Goal: Task Accomplishment & Management: Manage account settings

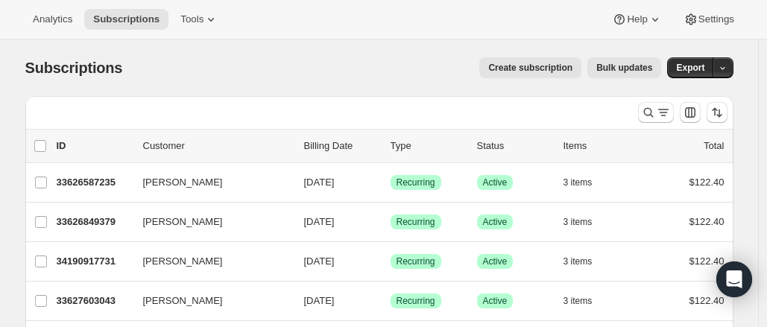
click at [647, 115] on icon "Search and filter results" at bounding box center [648, 112] width 15 height 15
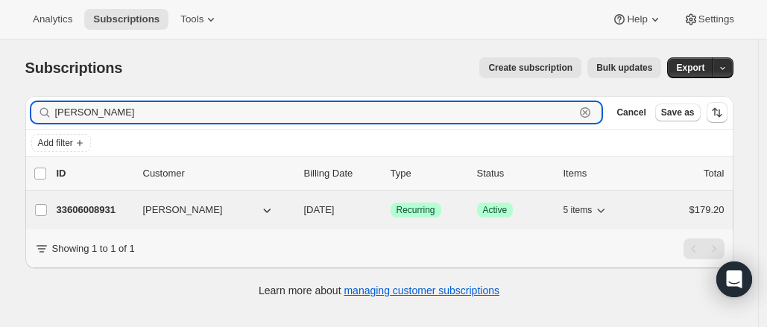
type input "[PERSON_NAME]"
click at [107, 212] on p "33606008931" at bounding box center [94, 210] width 75 height 15
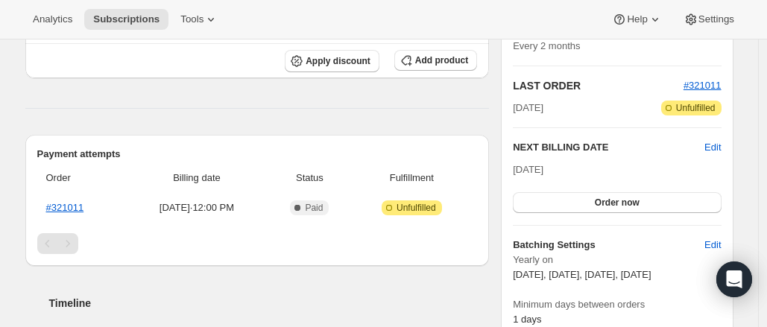
scroll to position [273, 0]
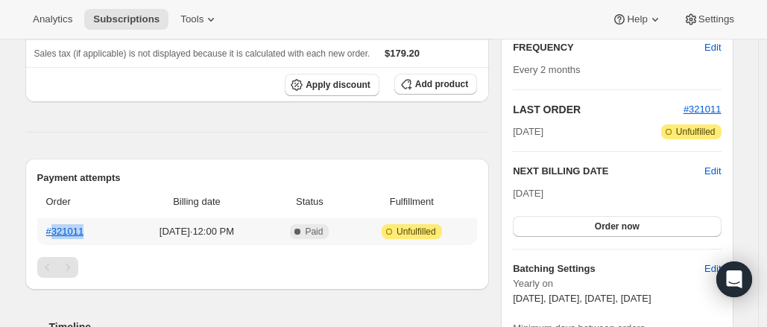
drag, startPoint x: 92, startPoint y: 229, endPoint x: 57, endPoint y: 241, distance: 37.7
click at [57, 241] on th "#321011" at bounding box center [81, 231] width 88 height 27
drag, startPoint x: 88, startPoint y: 231, endPoint x: 57, endPoint y: 236, distance: 31.7
click at [57, 236] on th "#321011" at bounding box center [81, 231] width 88 height 27
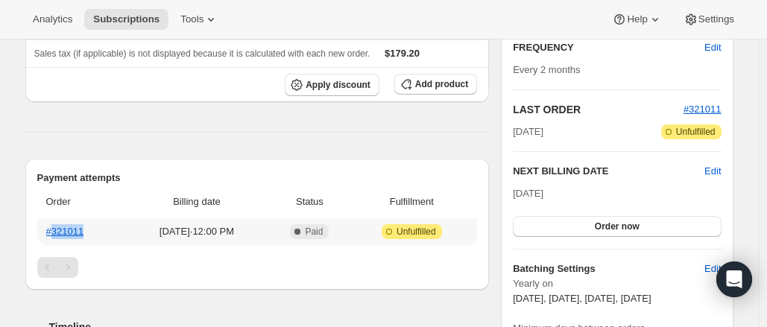
copy link "321011"
click at [170, 269] on div "Pagination" at bounding box center [257, 267] width 440 height 21
click at [72, 229] on link "#321011" at bounding box center [65, 231] width 38 height 11
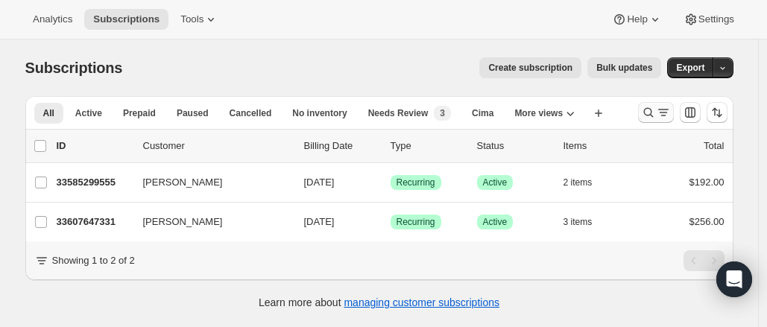
click at [651, 109] on icon "Search and filter results" at bounding box center [648, 112] width 15 height 15
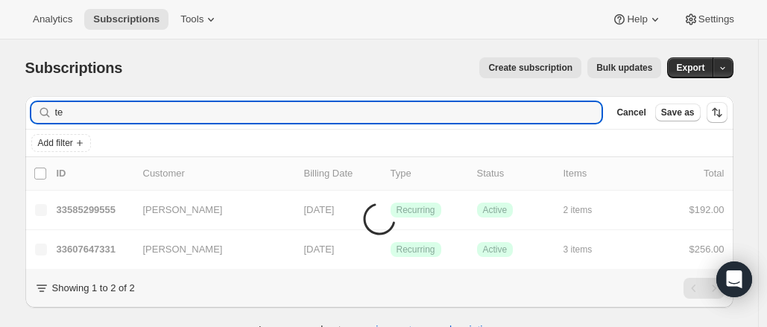
type input "t"
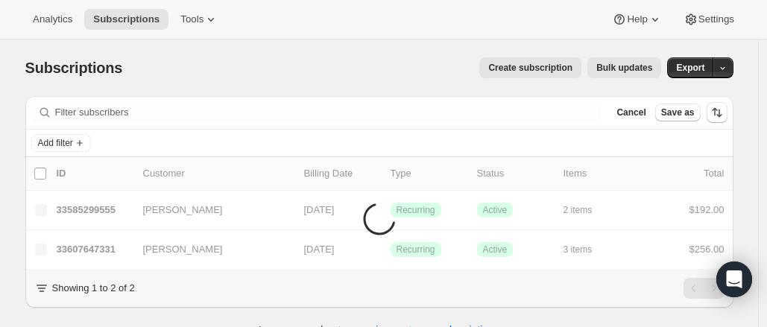
click at [746, 121] on div "Subscriptions. This page is ready Subscriptions Create subscription Bulk update…" at bounding box center [379, 195] width 744 height 313
